Goal: Information Seeking & Learning: Check status

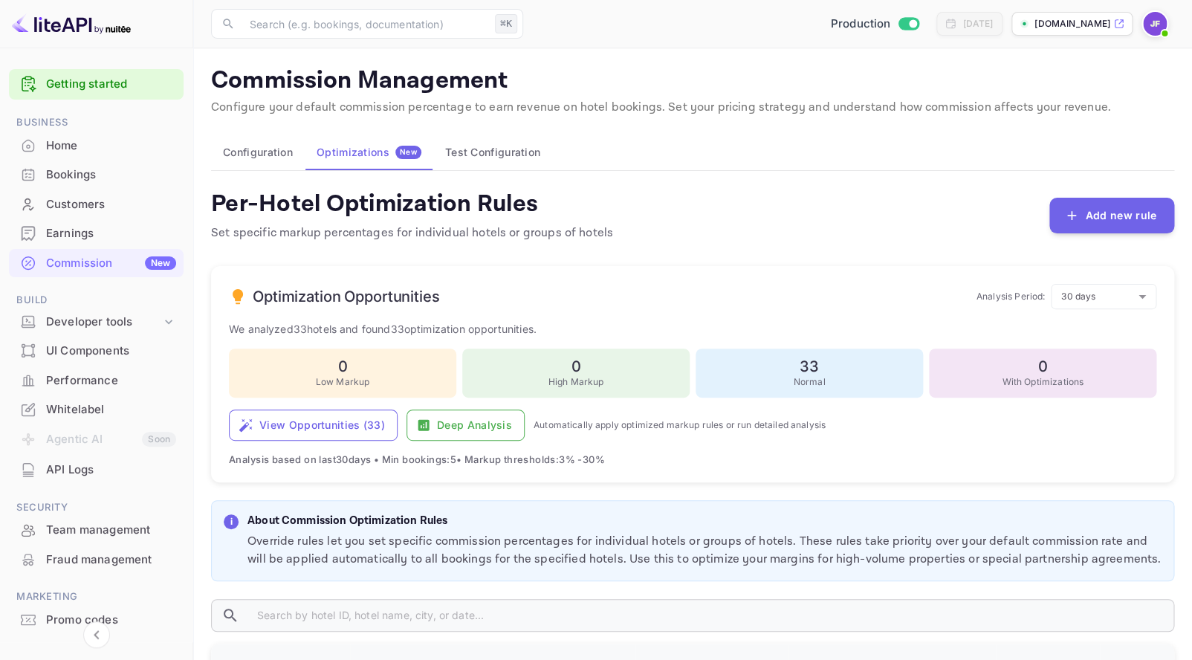
click at [89, 471] on div "API Logs" at bounding box center [111, 470] width 130 height 17
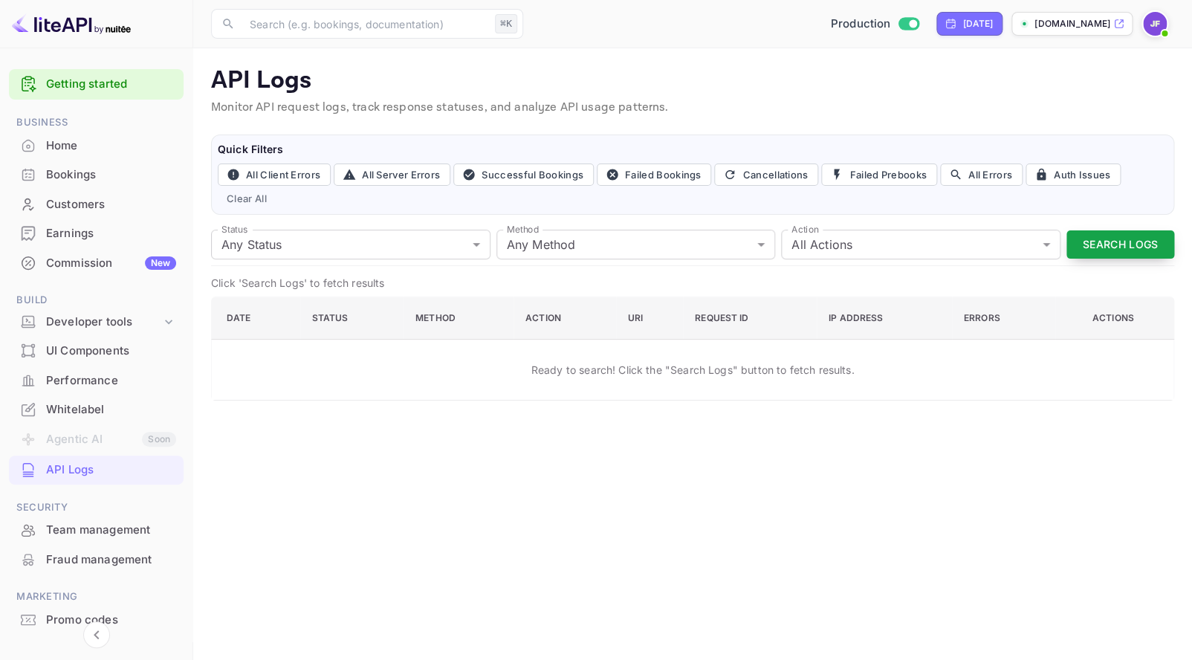
click at [1099, 245] on button "Search Logs" at bounding box center [1121, 244] width 108 height 29
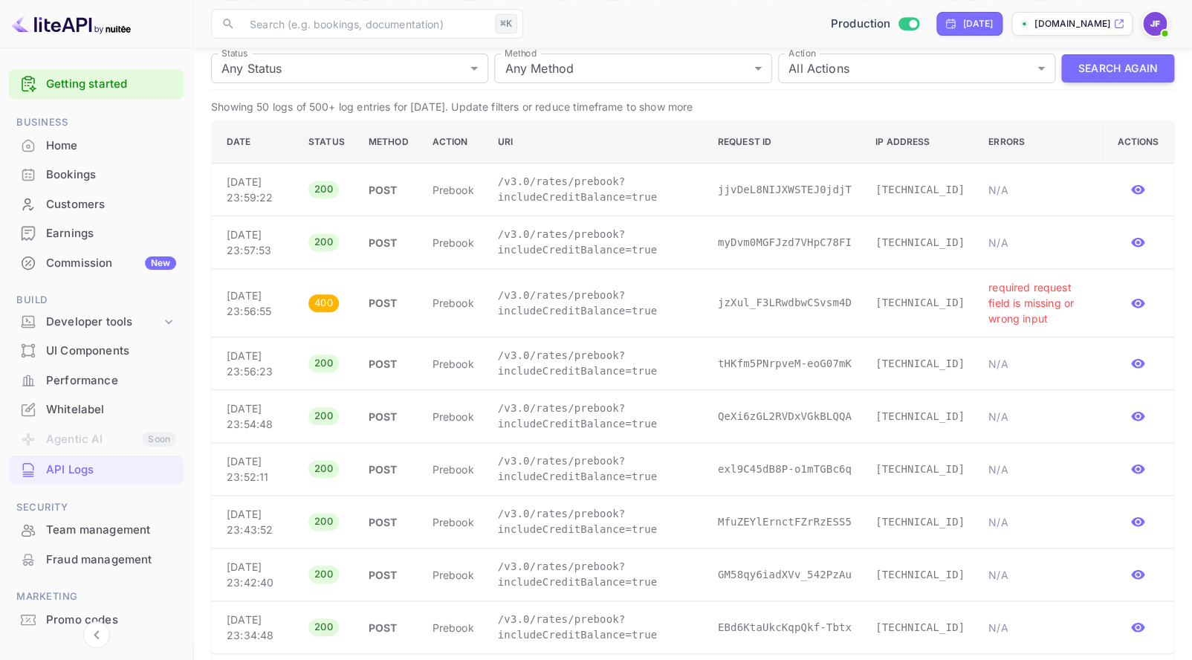
scroll to position [177, 0]
click at [553, 318] on p "/v3.0/rates/prebook?includeCreditBalance=true" at bounding box center [596, 302] width 196 height 31
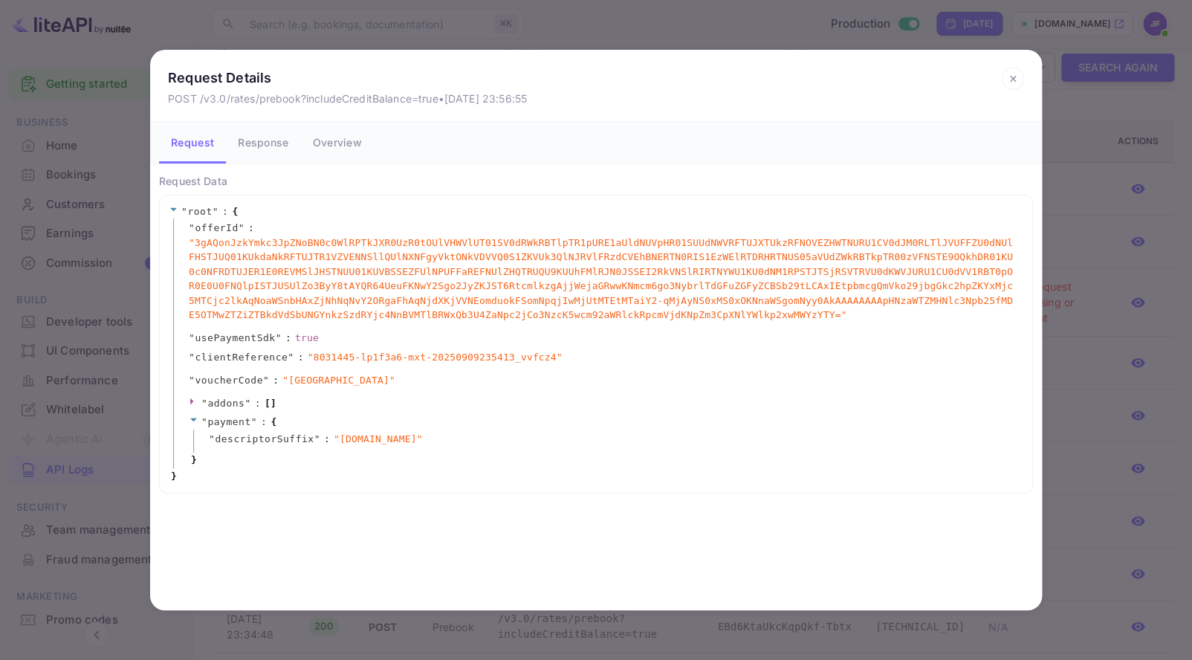
click at [1010, 78] on icon at bounding box center [1013, 79] width 22 height 22
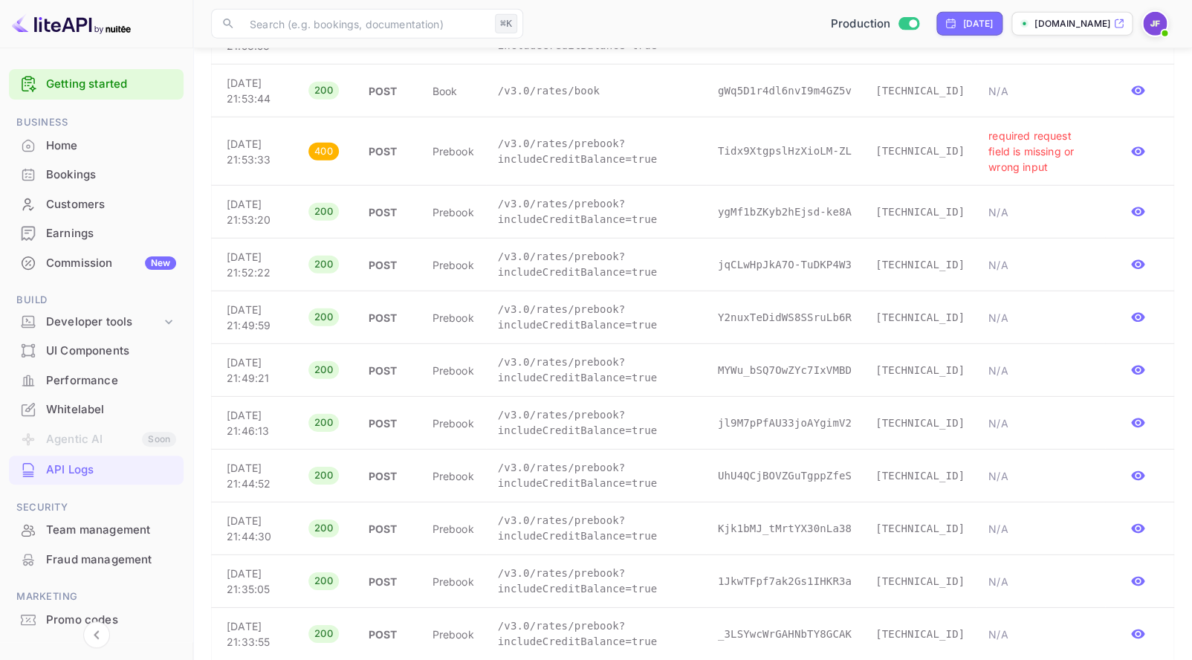
scroll to position [1664, 0]
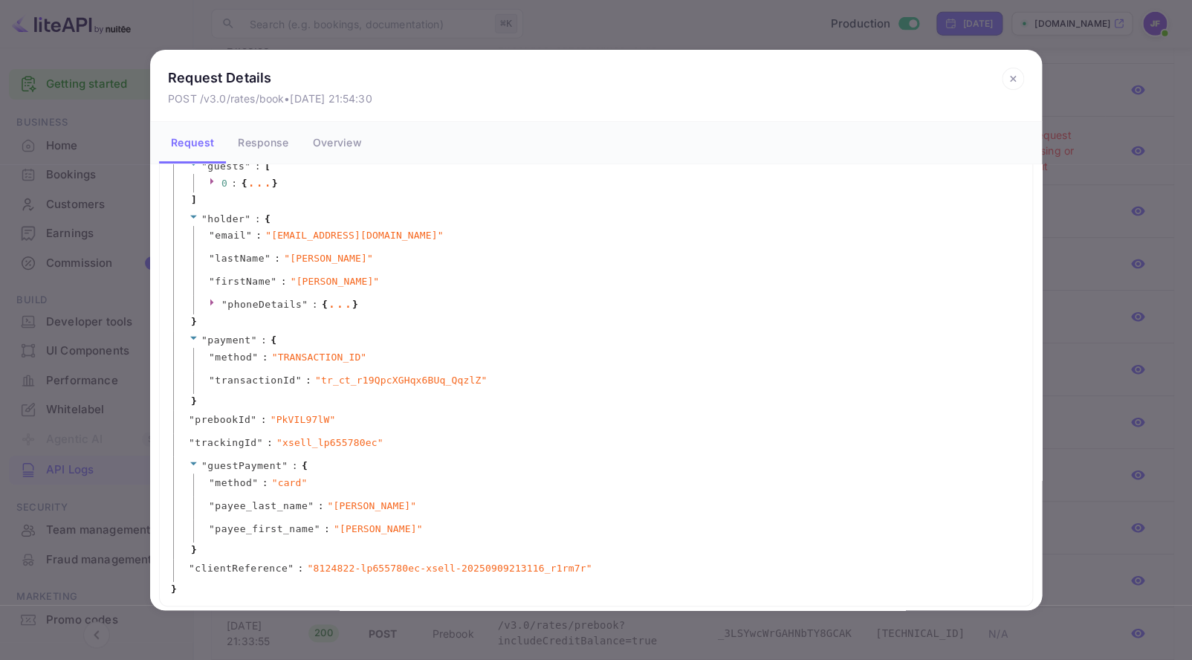
scroll to position [0, 0]
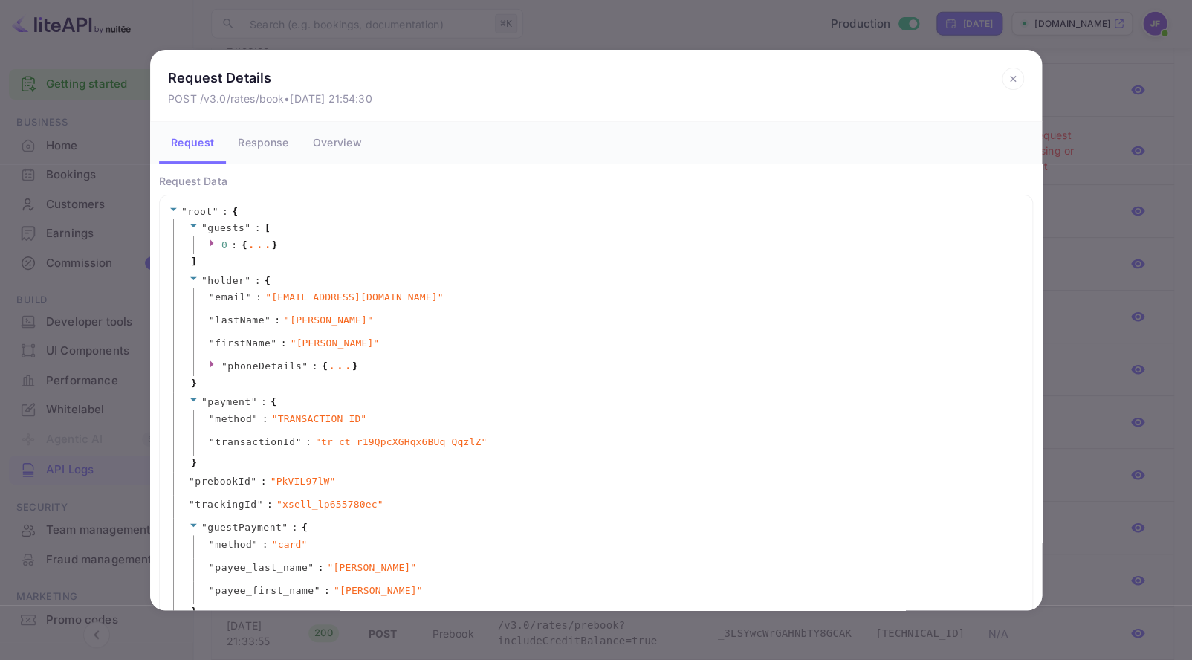
click at [1010, 77] on icon at bounding box center [1013, 79] width 22 height 22
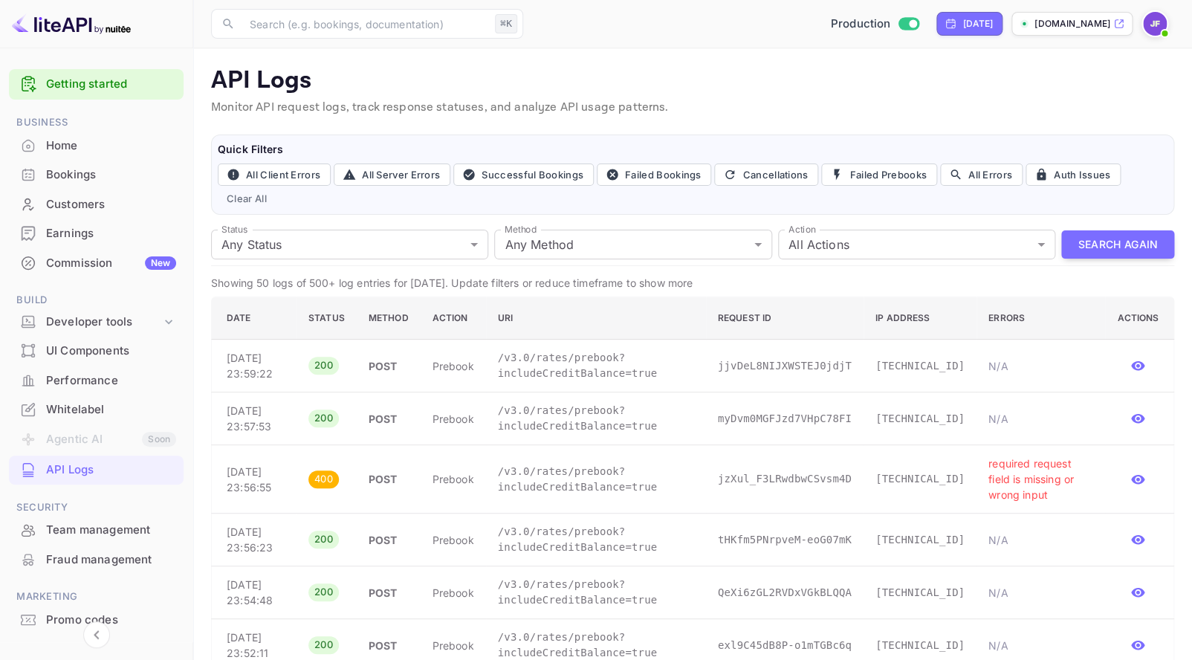
click at [104, 269] on div "Commission New" at bounding box center [111, 263] width 130 height 17
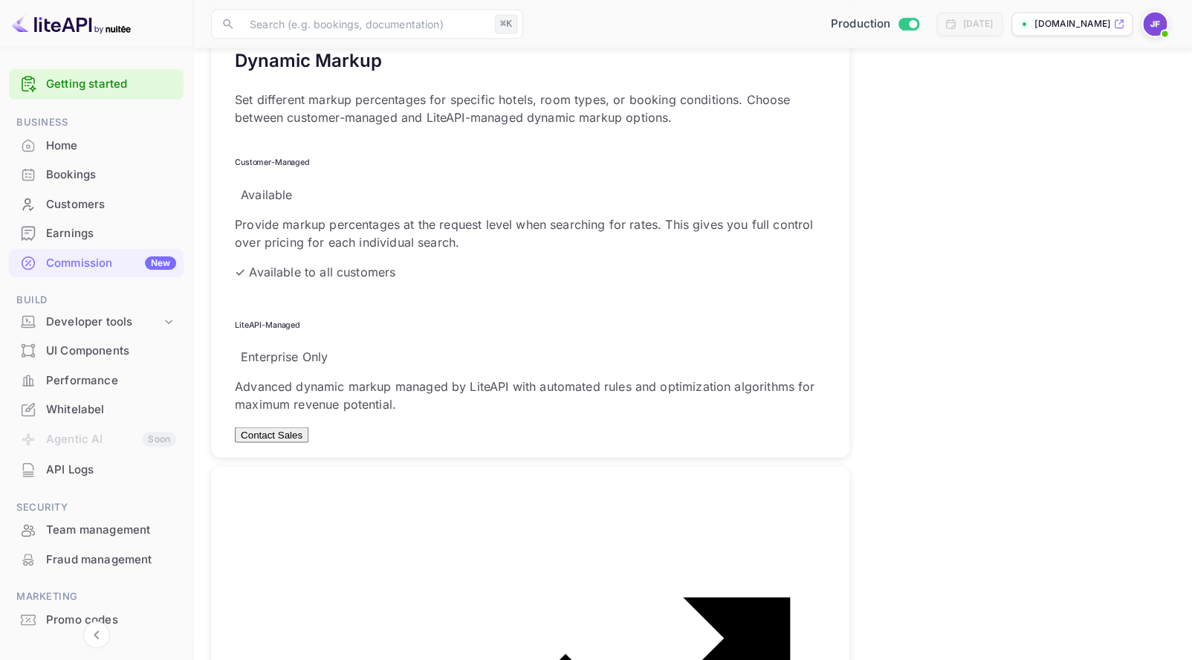
scroll to position [1049, 0]
